Goal: Information Seeking & Learning: Learn about a topic

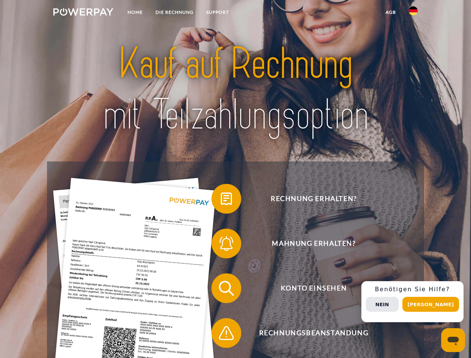
click at [83, 13] on img at bounding box center [83, 11] width 60 height 7
click at [413, 13] on img at bounding box center [413, 10] width 9 height 9
click at [390, 12] on link "agb" at bounding box center [390, 12] width 23 height 13
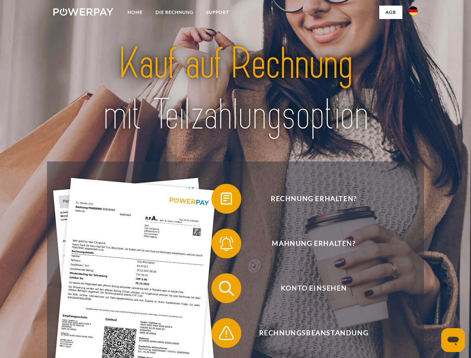
click at [221, 200] on span at bounding box center [214, 198] width 37 height 37
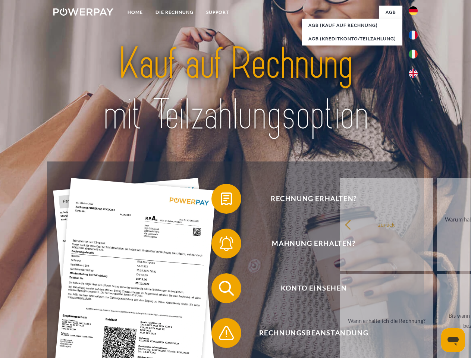
click at [221, 245] on span at bounding box center [214, 243] width 37 height 37
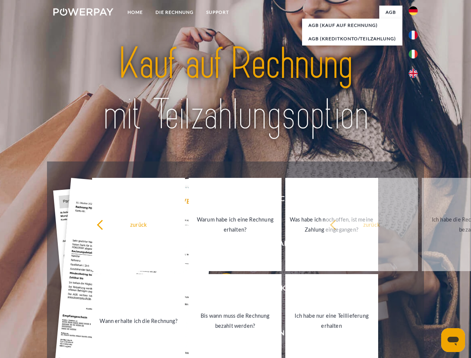
click at [221, 290] on link "Bis wann muss die Rechnung bezahlt werden?" at bounding box center [235, 320] width 93 height 93
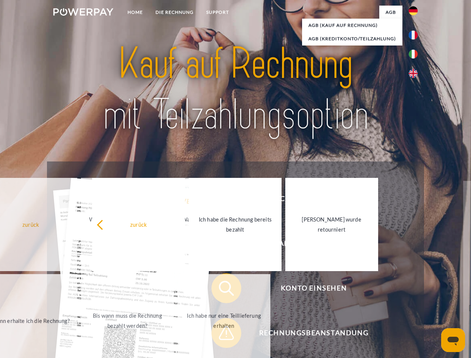
click at [221, 334] on link "Ich habe nur eine Teillieferung erhalten" at bounding box center [223, 320] width 93 height 93
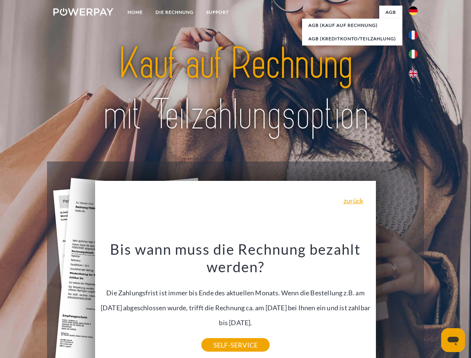
click at [397, 303] on span "Konto einsehen" at bounding box center [313, 288] width 183 height 30
click at [433, 304] on header "Home DIE RECHNUNG SUPPORT" at bounding box center [235, 257] width 471 height 515
